Goal: Use online tool/utility: Utilize a website feature to perform a specific function

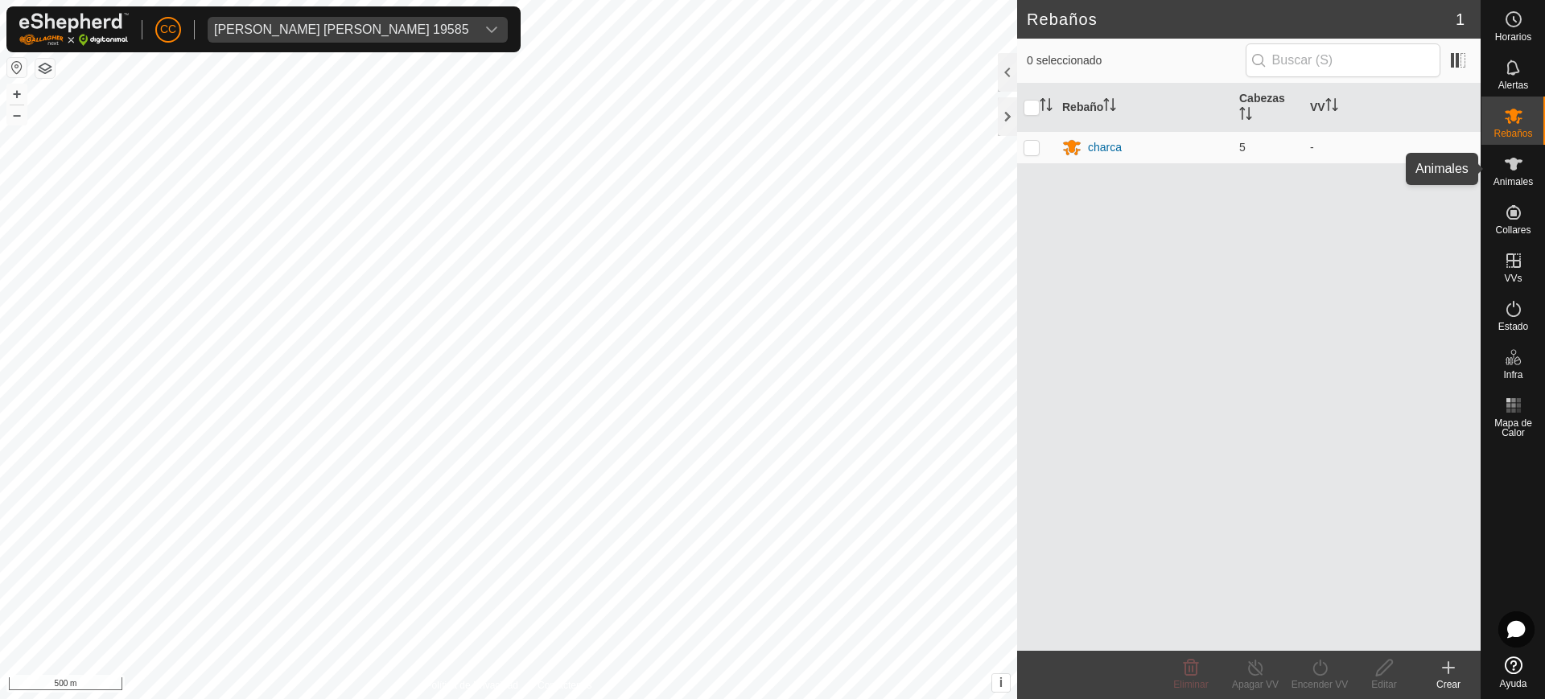
click at [1527, 162] on es-animals-svg-icon at bounding box center [1513, 164] width 29 height 26
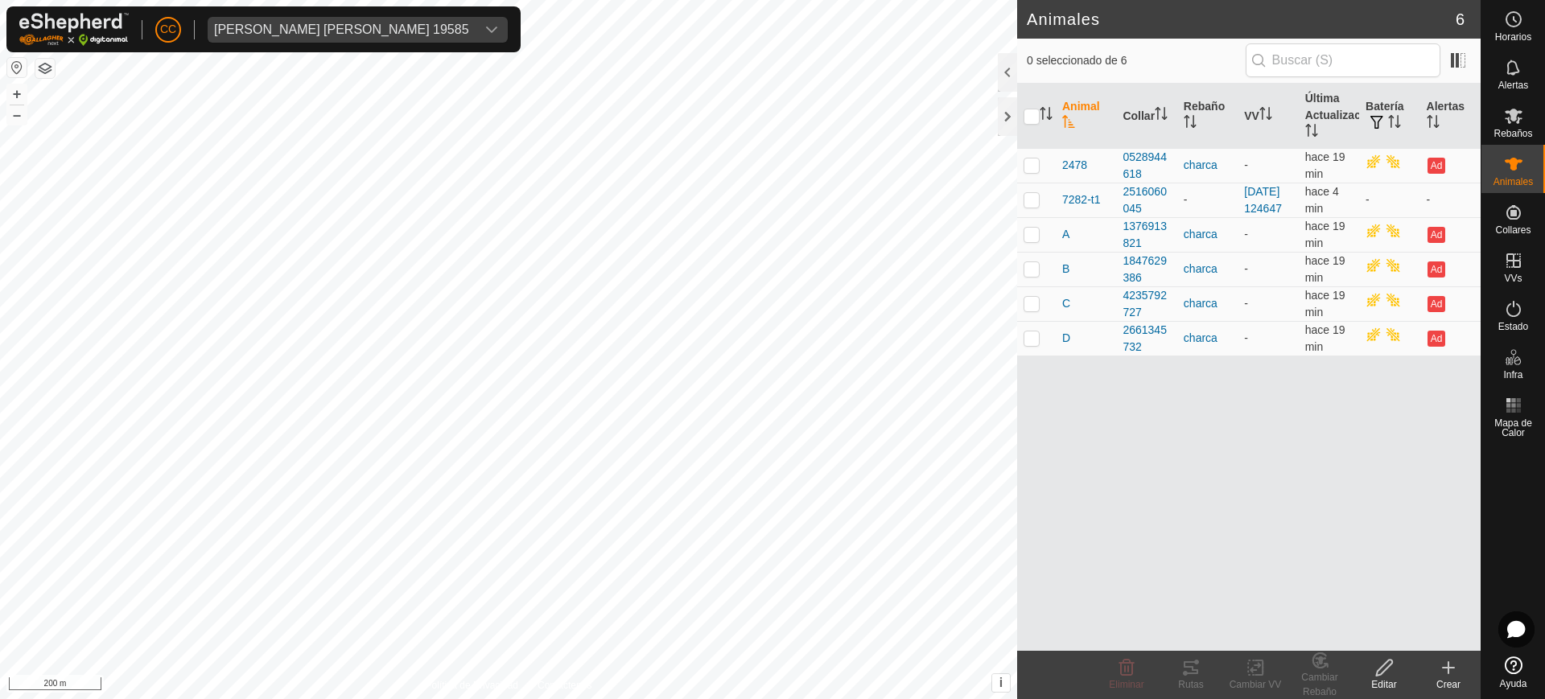
click at [13, 65] on button "button" at bounding box center [16, 67] width 19 height 19
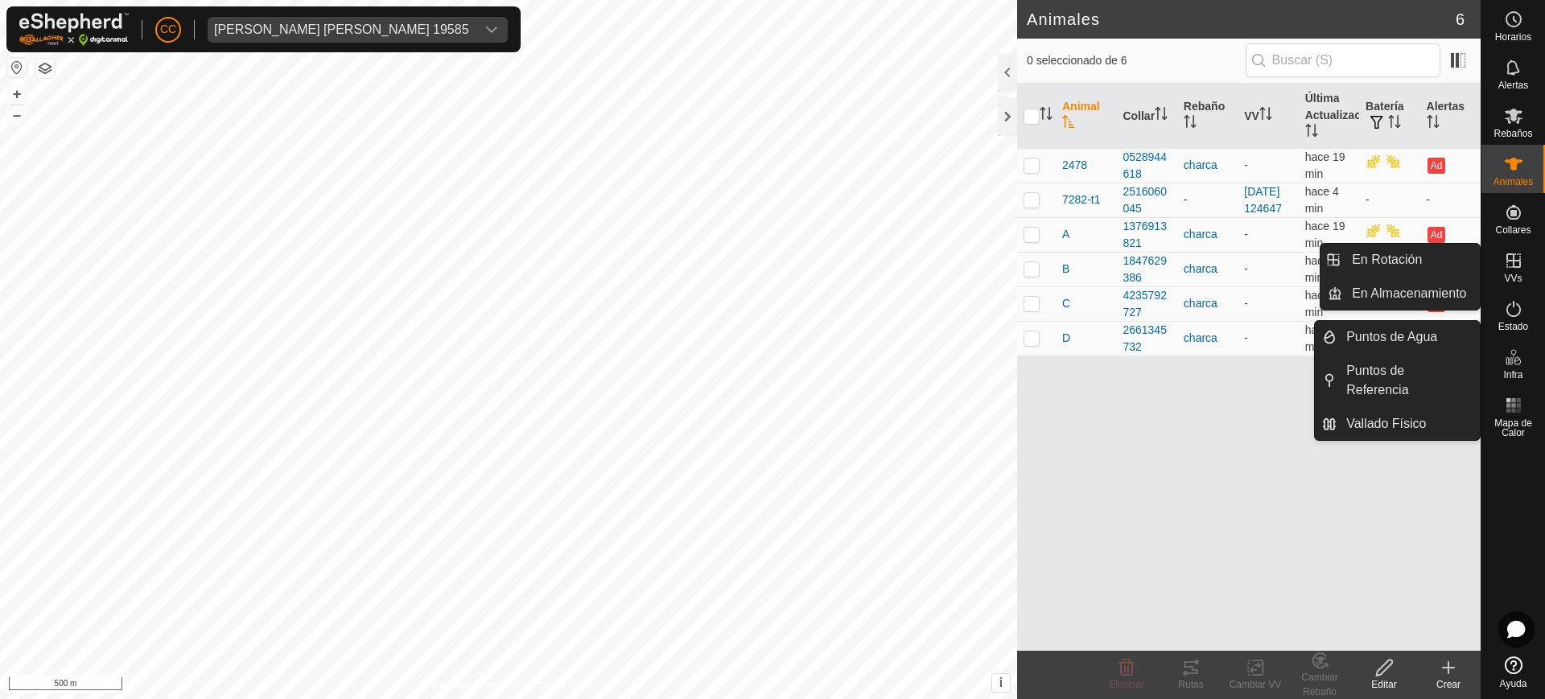
click at [1520, 265] on icon at bounding box center [1513, 260] width 19 height 19
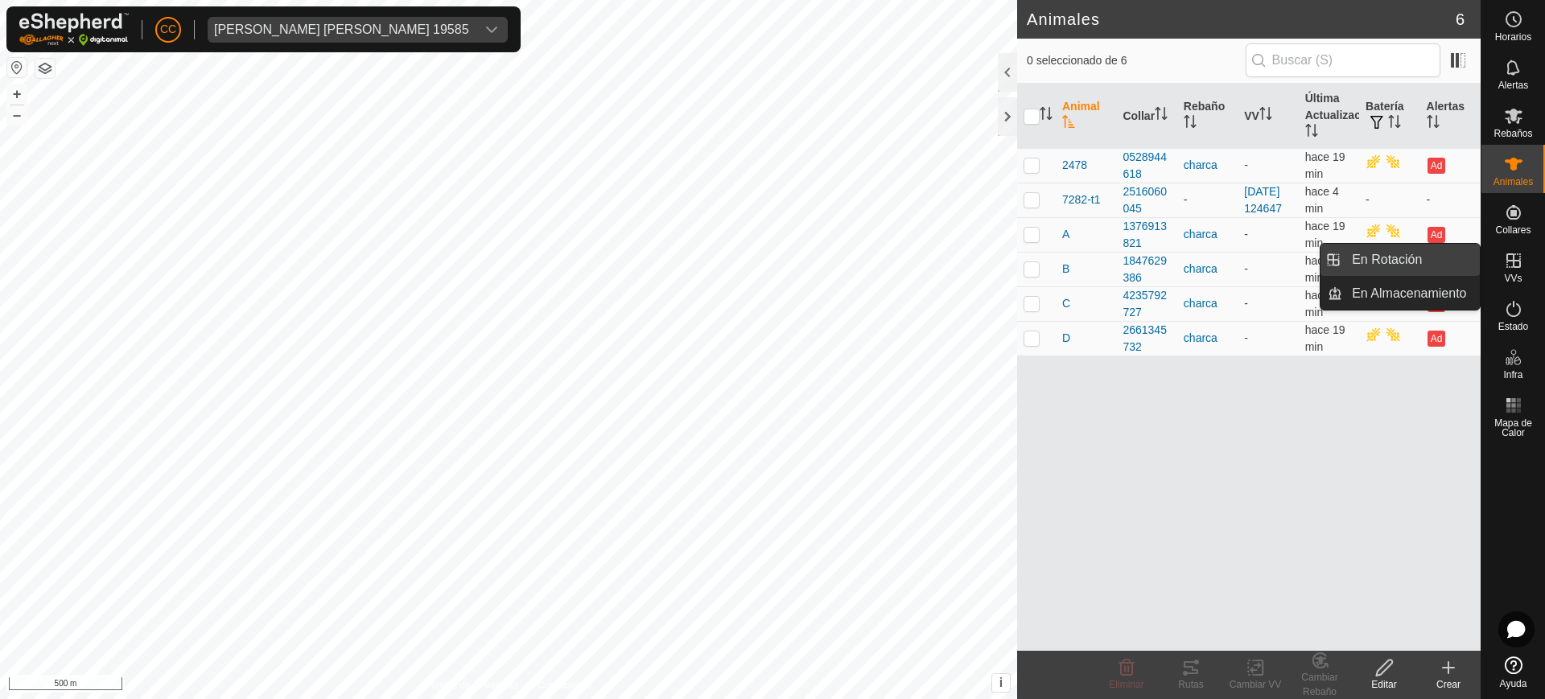
click at [1438, 260] on link "En Rotación" at bounding box center [1411, 260] width 138 height 32
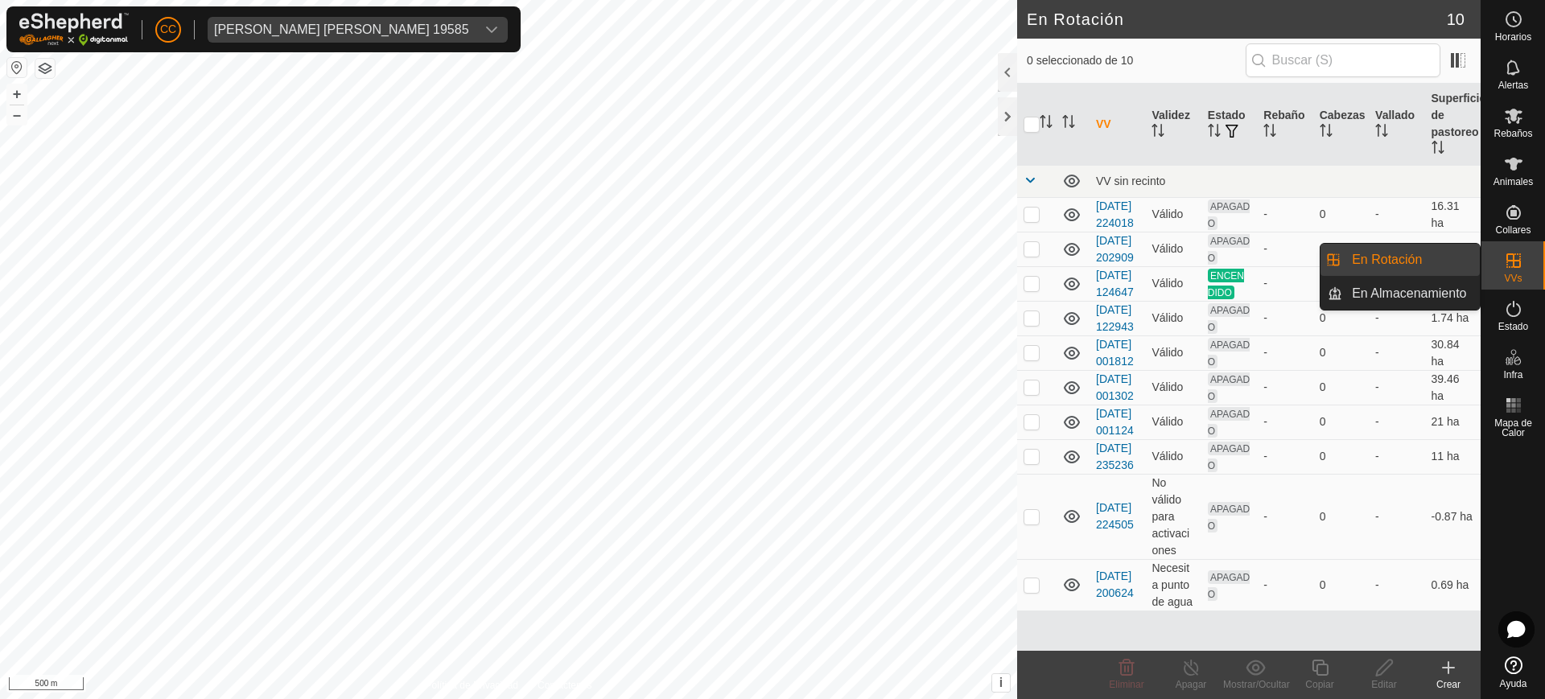
click at [1439, 257] on link "En Rotación" at bounding box center [1411, 260] width 138 height 32
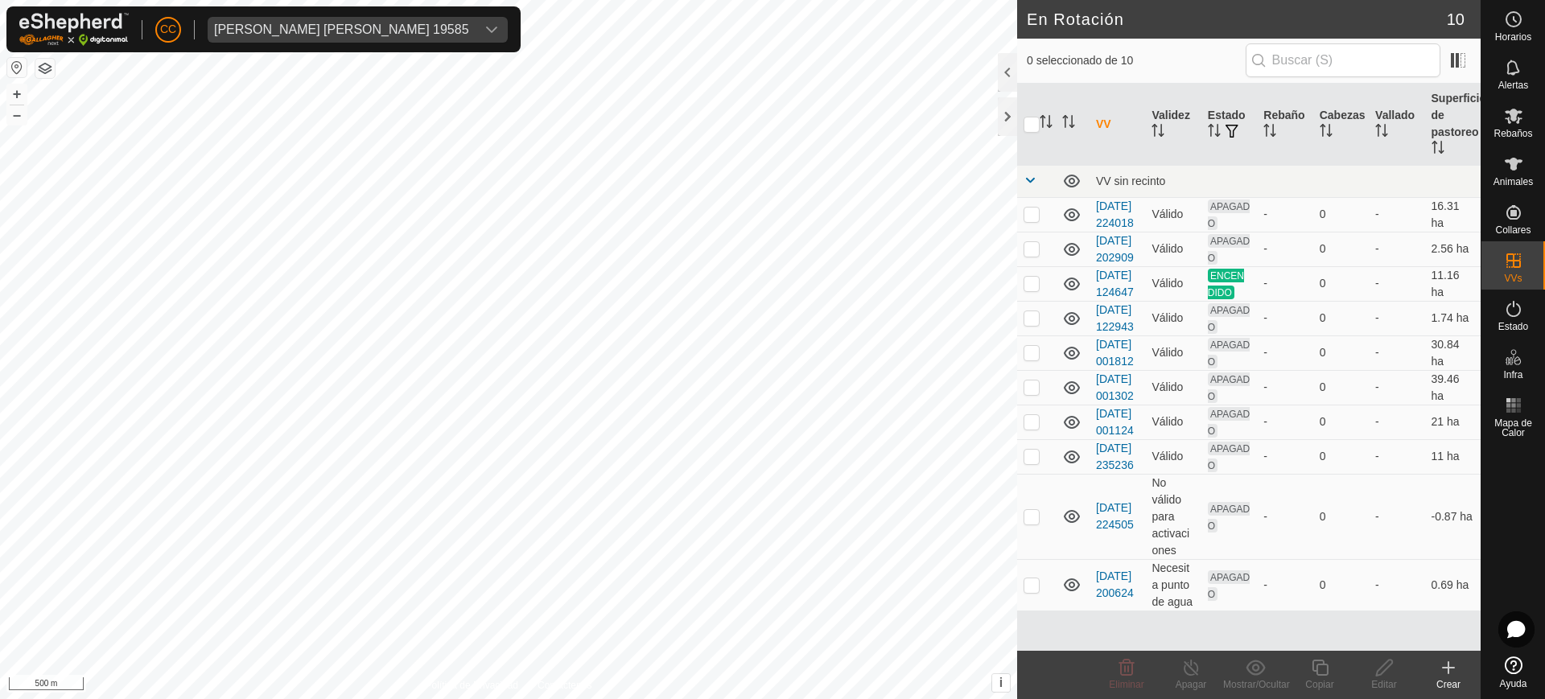
click at [1448, 671] on icon at bounding box center [1448, 667] width 0 height 11
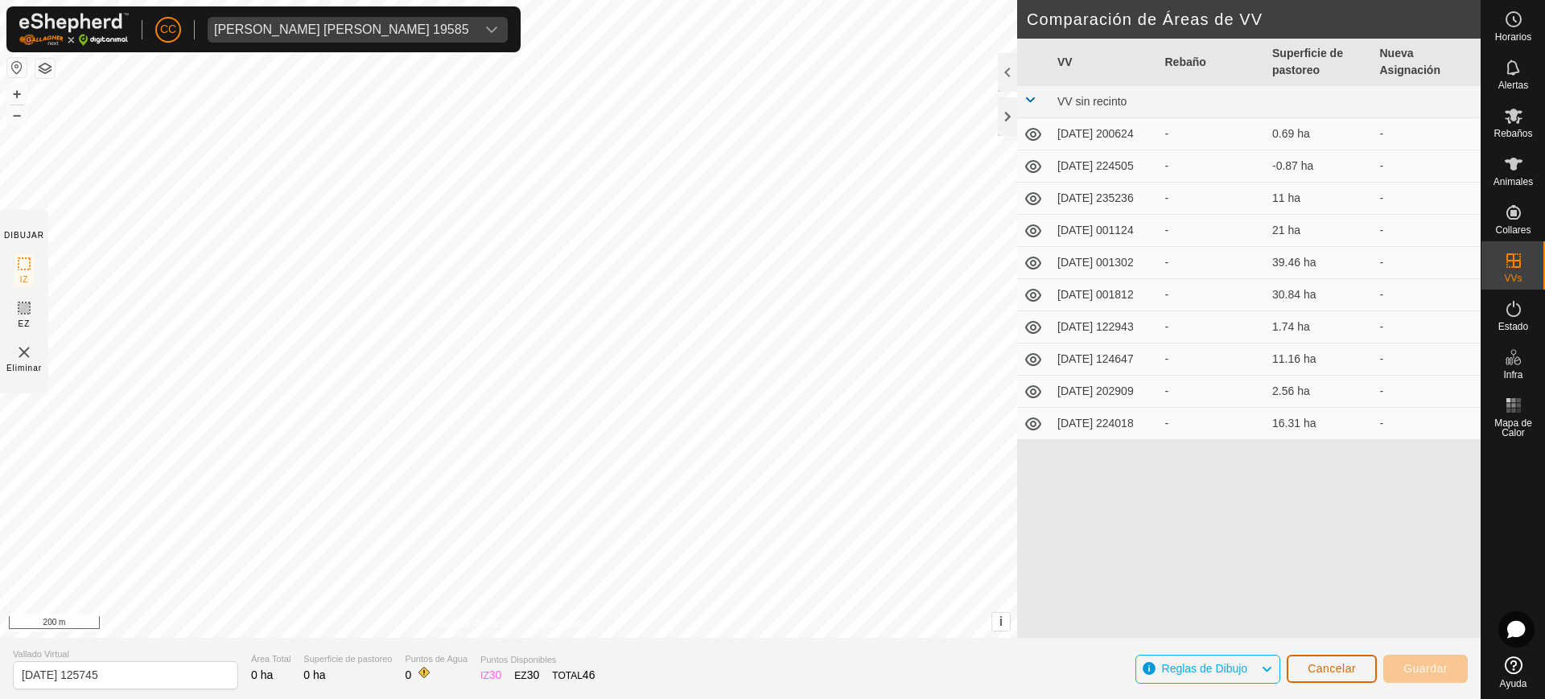
click at [1336, 672] on span "Cancelar" at bounding box center [1331, 668] width 48 height 13
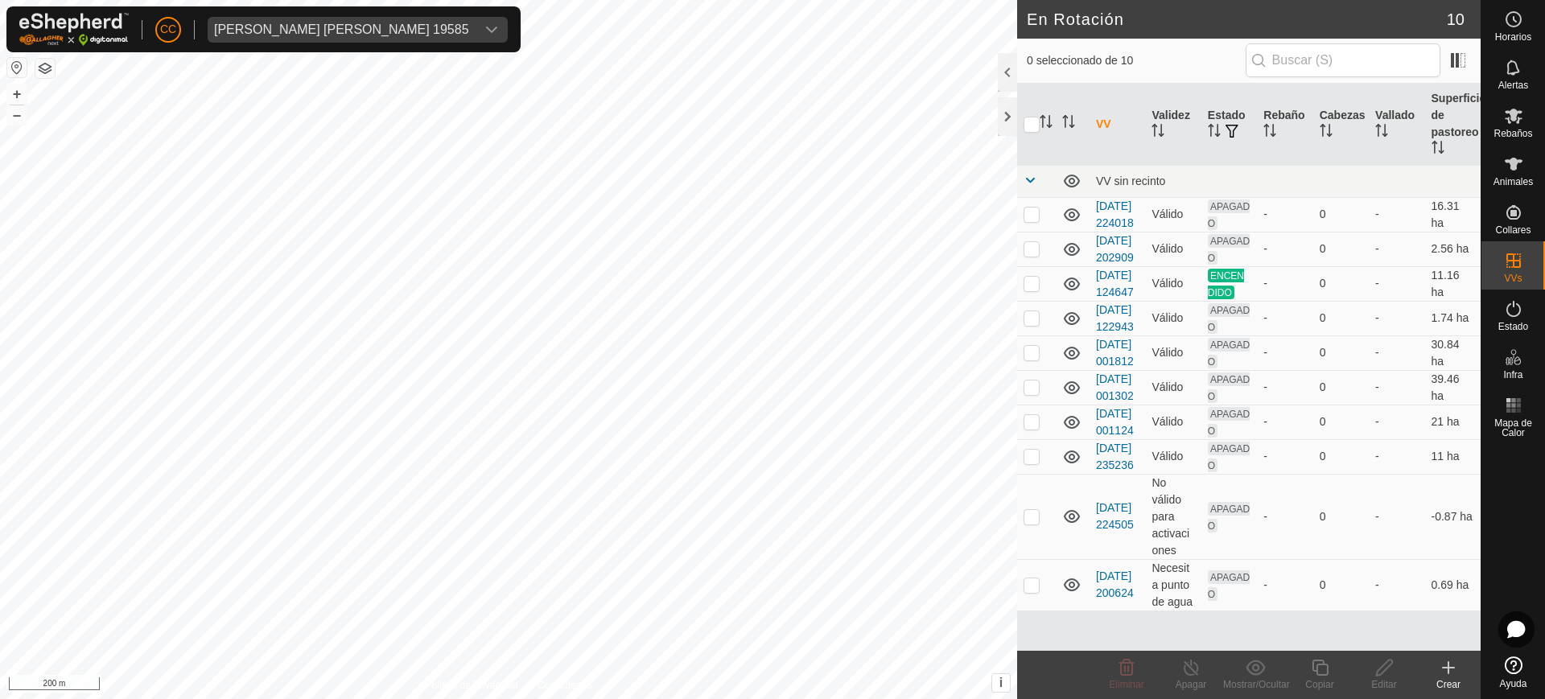
click at [10, 65] on button "button" at bounding box center [16, 67] width 19 height 19
click at [14, 69] on button "button" at bounding box center [16, 67] width 19 height 19
